Goal: Task Accomplishment & Management: Manage account settings

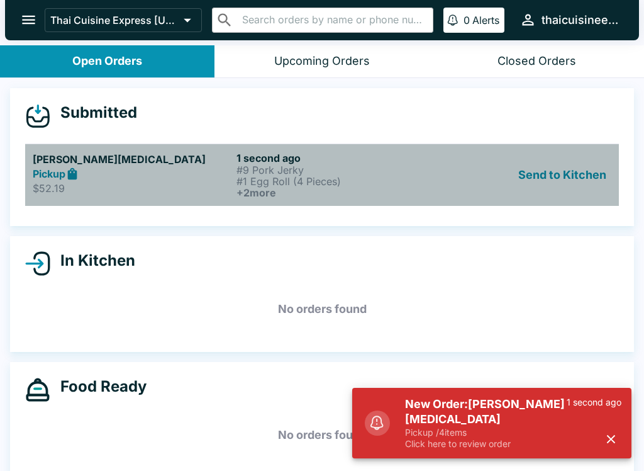
click at [90, 179] on div "Pickup" at bounding box center [132, 174] width 199 height 14
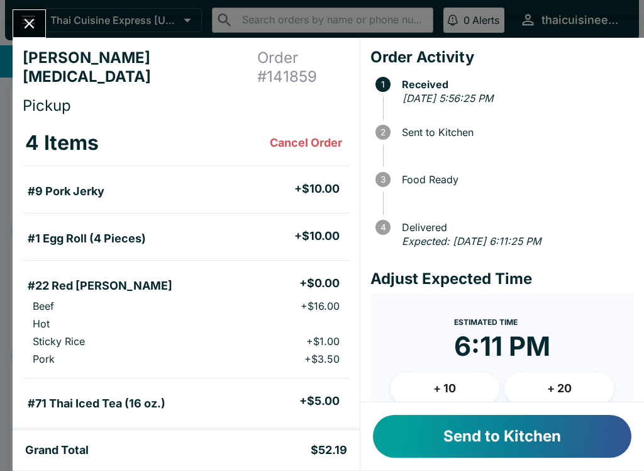
click at [561, 437] on button "Send to Kitchen" at bounding box center [502, 436] width 259 height 43
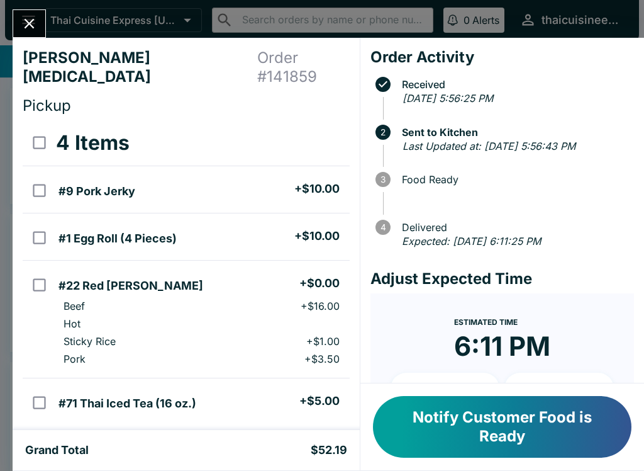
click at [424, 422] on button "Notify Customer Food is Ready" at bounding box center [502, 427] width 259 height 62
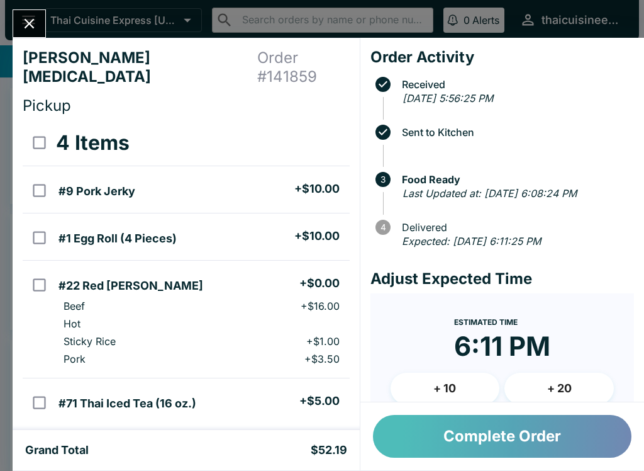
click at [586, 448] on button "Complete Order" at bounding box center [502, 436] width 259 height 43
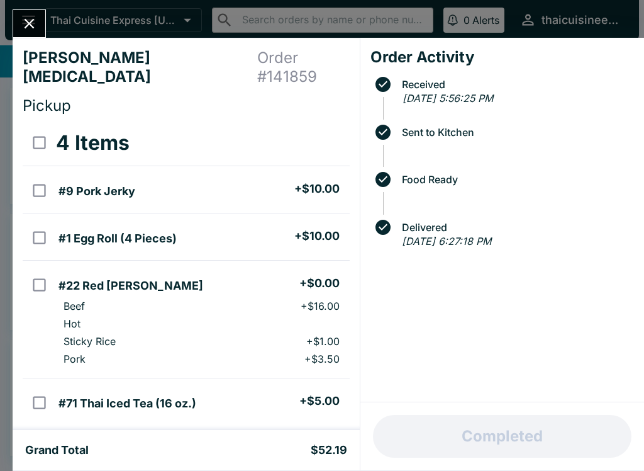
click at [35, 25] on icon "Close" at bounding box center [29, 23] width 17 height 17
